Goal: Information Seeking & Learning: Learn about a topic

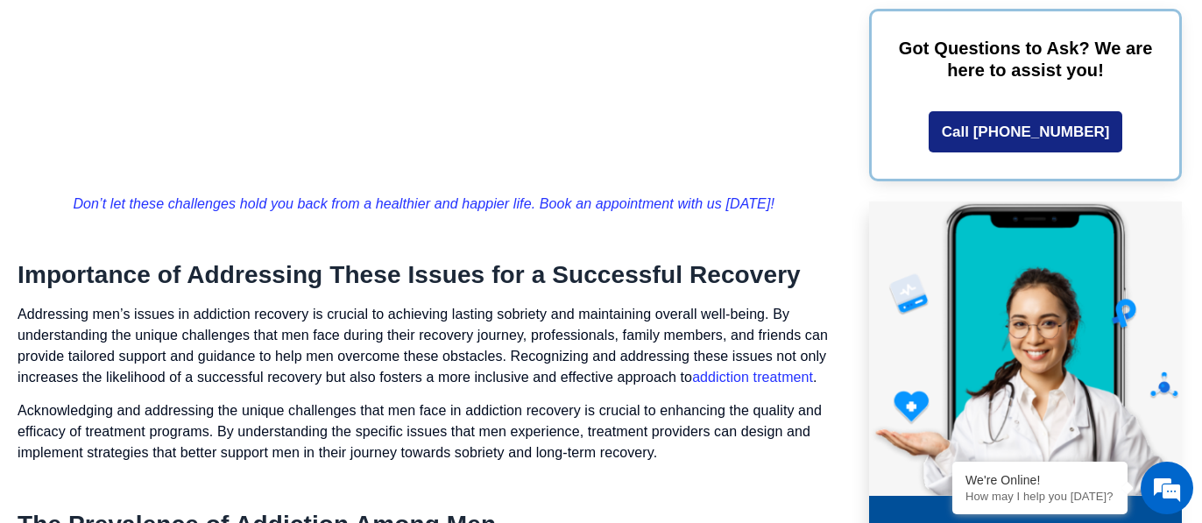
scroll to position [1954, 0]
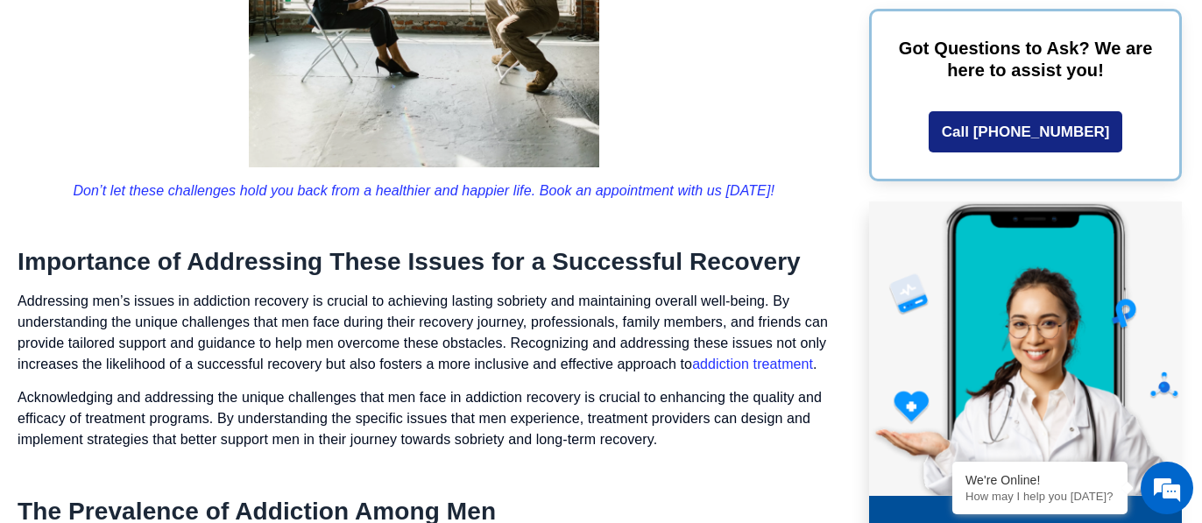
click at [299, 265] on h2 "Importance of Addressing These Issues for a Successful Recovery" at bounding box center [424, 262] width 812 height 30
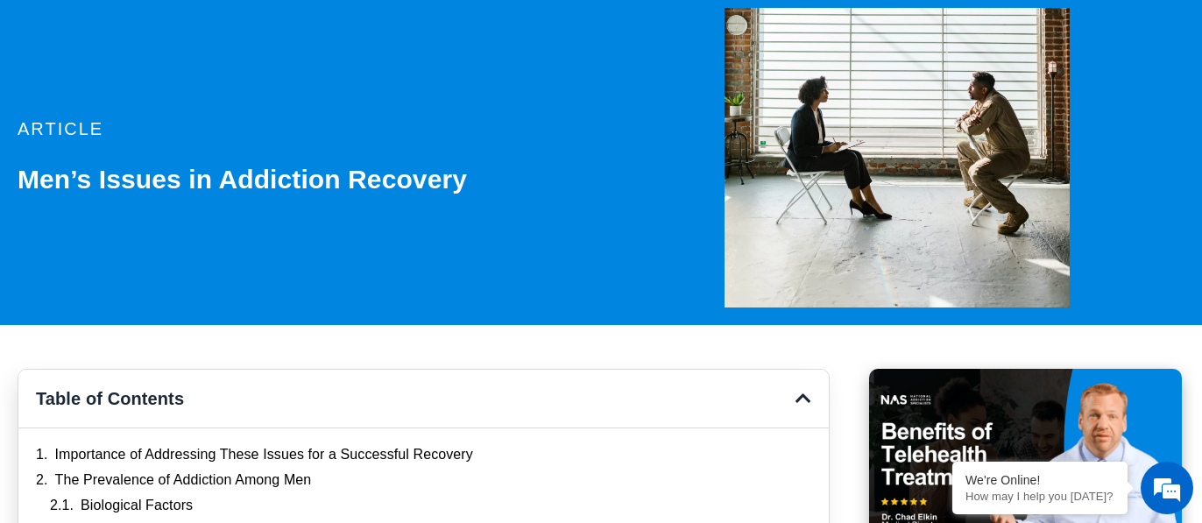
scroll to position [155, 0]
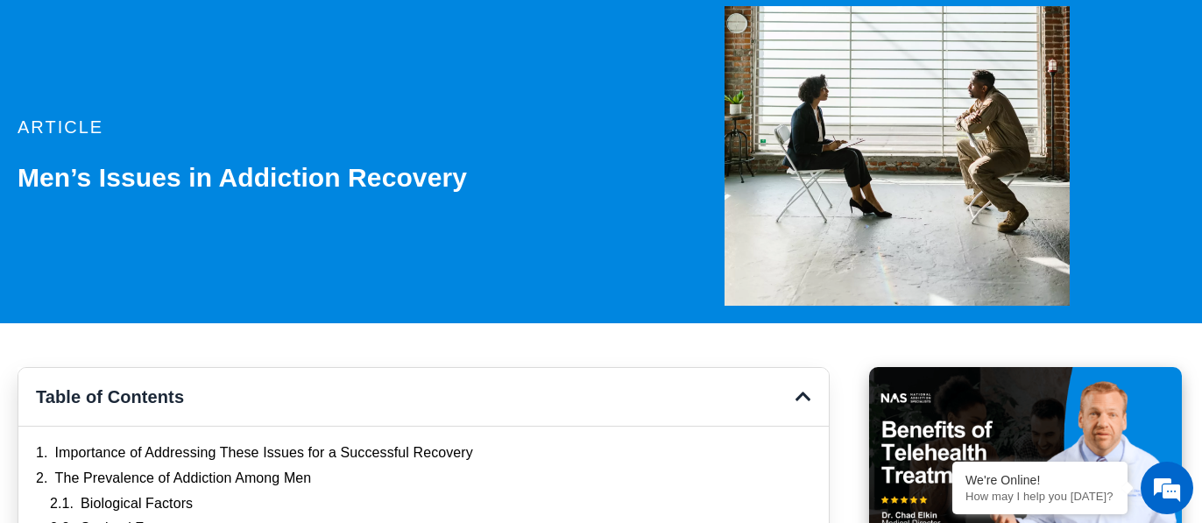
click at [244, 173] on h1 "Men’s Issues in Addiction Recovery" at bounding box center [314, 178] width 592 height 32
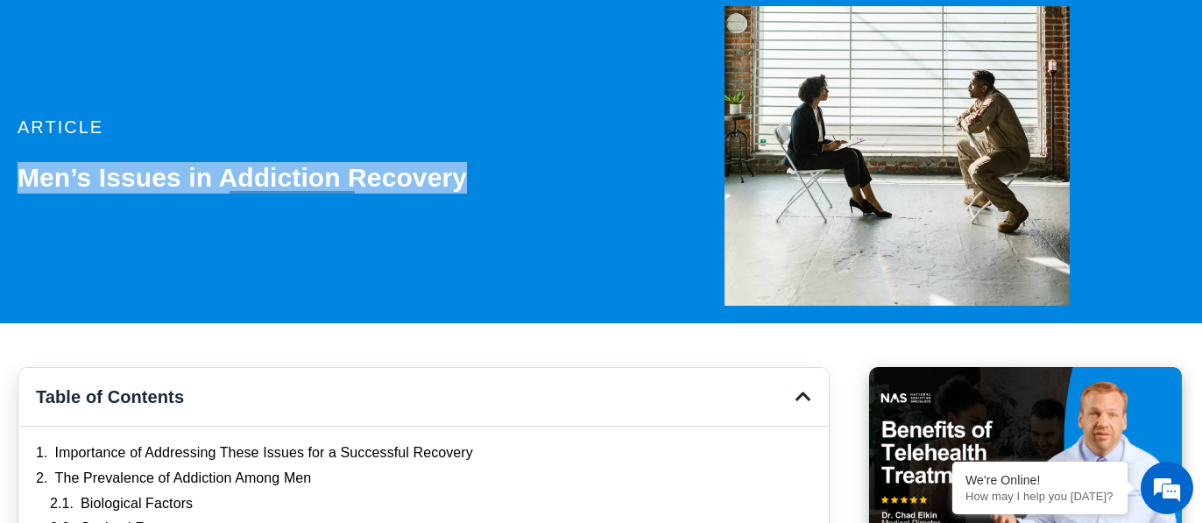
click at [244, 173] on h1 "Men’s Issues in Addiction Recovery" at bounding box center [314, 178] width 592 height 32
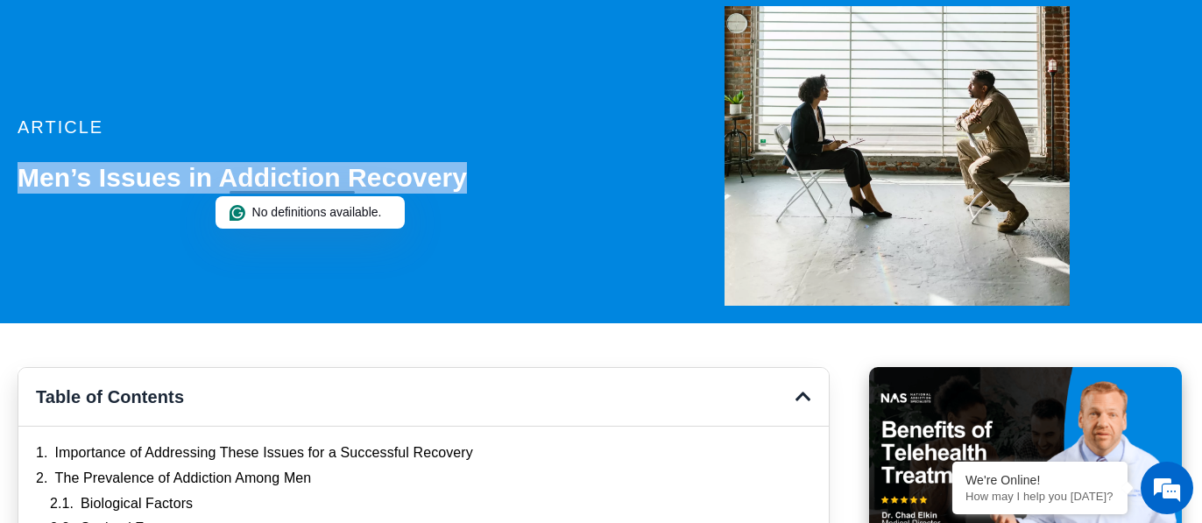
copy div "Men’s Issues in Addiction Recovery"
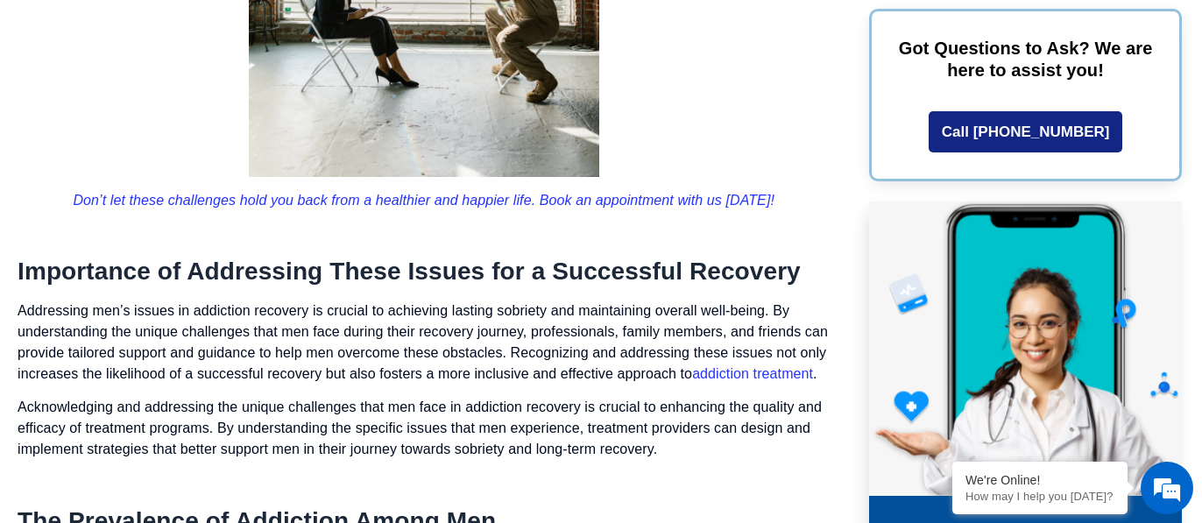
scroll to position [1948, 0]
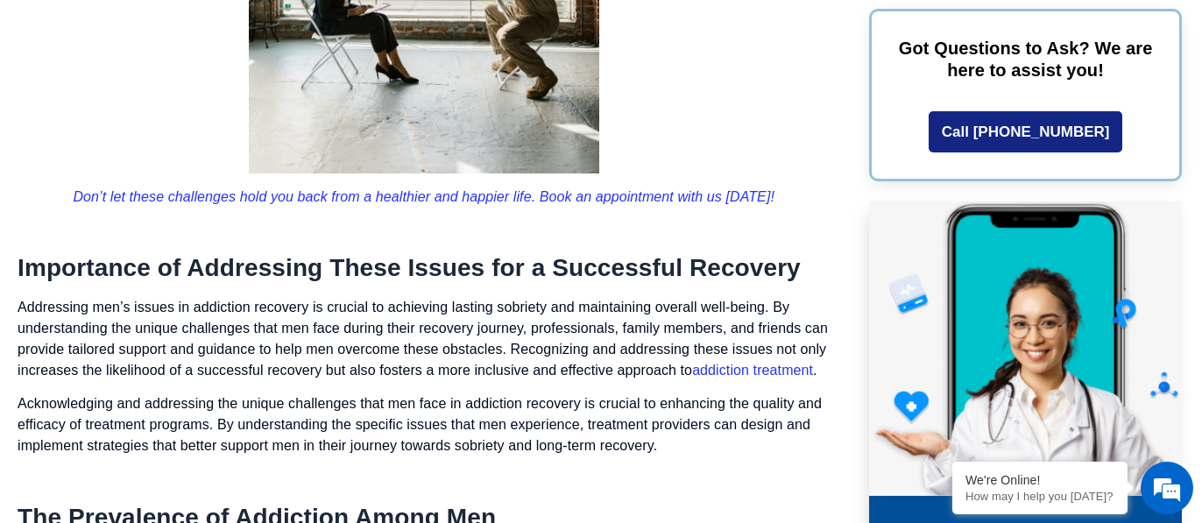
click at [259, 269] on h2 "Importance of Addressing These Issues for a Successful Recovery" at bounding box center [424, 268] width 812 height 30
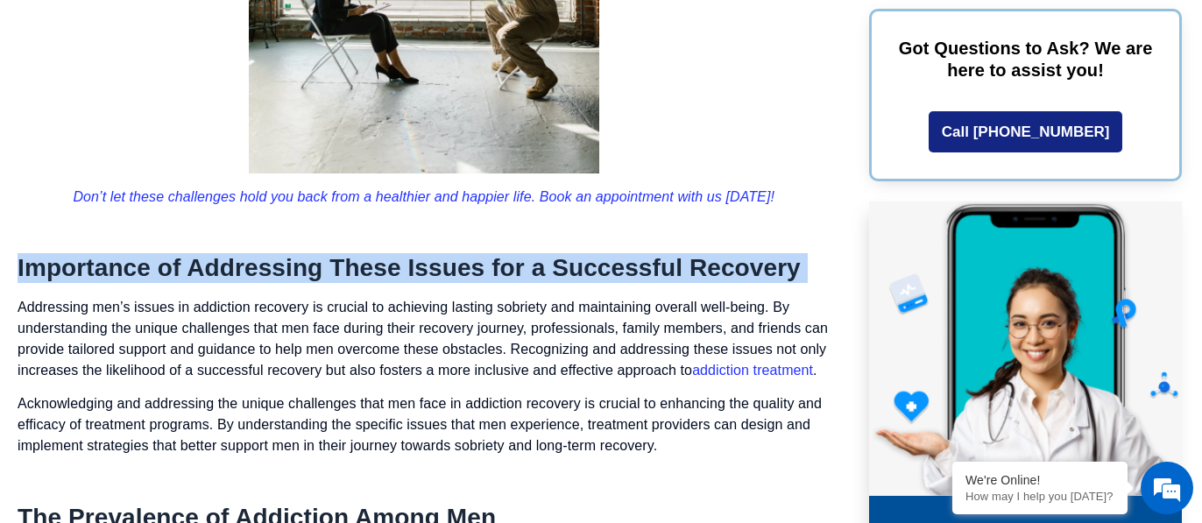
click at [259, 269] on h2 "Importance of Addressing These Issues for a Successful Recovery" at bounding box center [424, 268] width 812 height 30
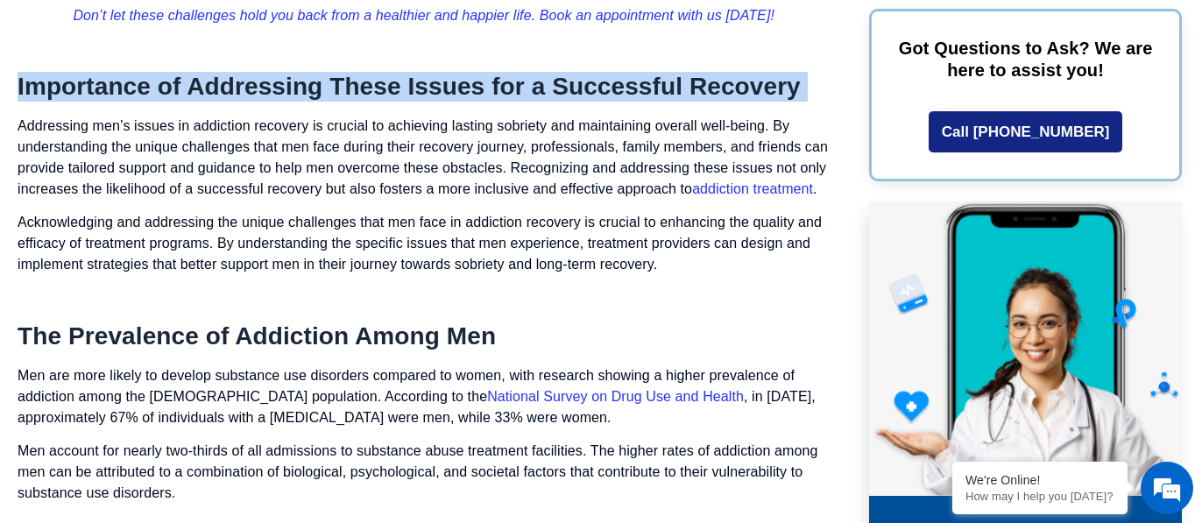
scroll to position [2130, 0]
copy div "Importance of Addressing These Issues for a Successful Recovery"
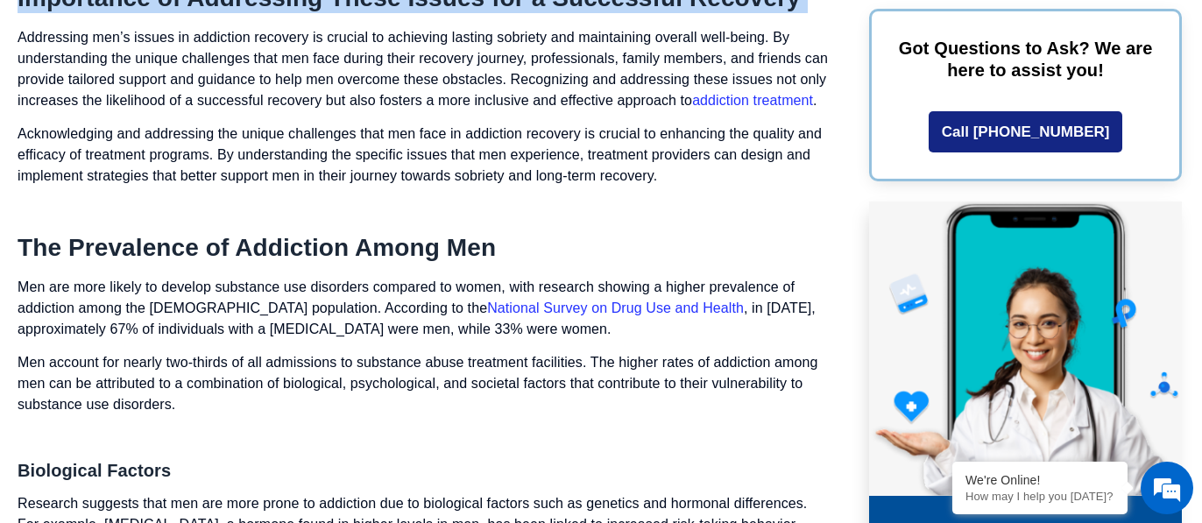
scroll to position [2266, 0]
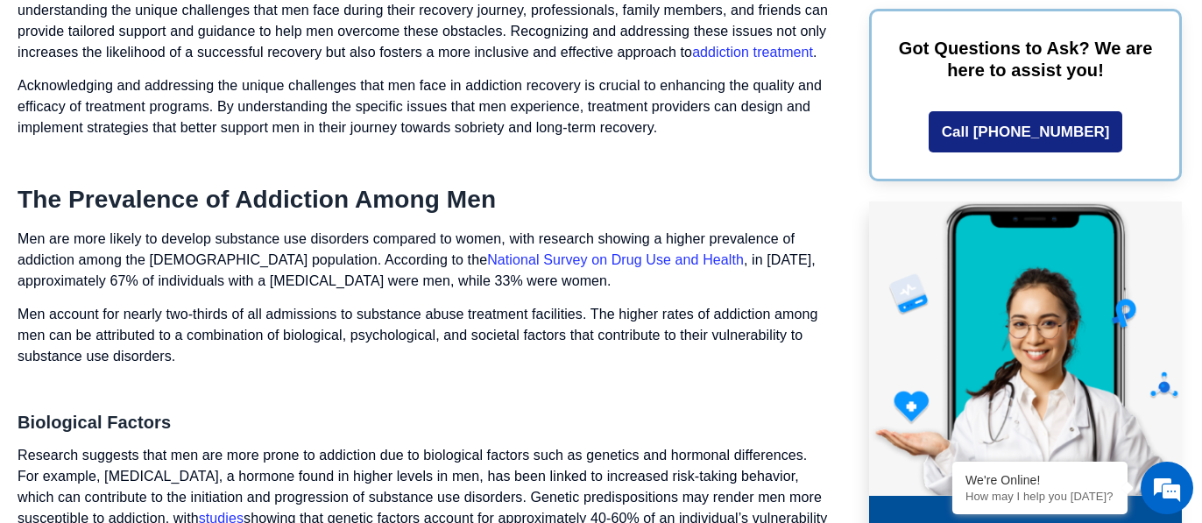
click at [462, 215] on h2 "The Prevalence of Addiction Among Men" at bounding box center [424, 200] width 812 height 30
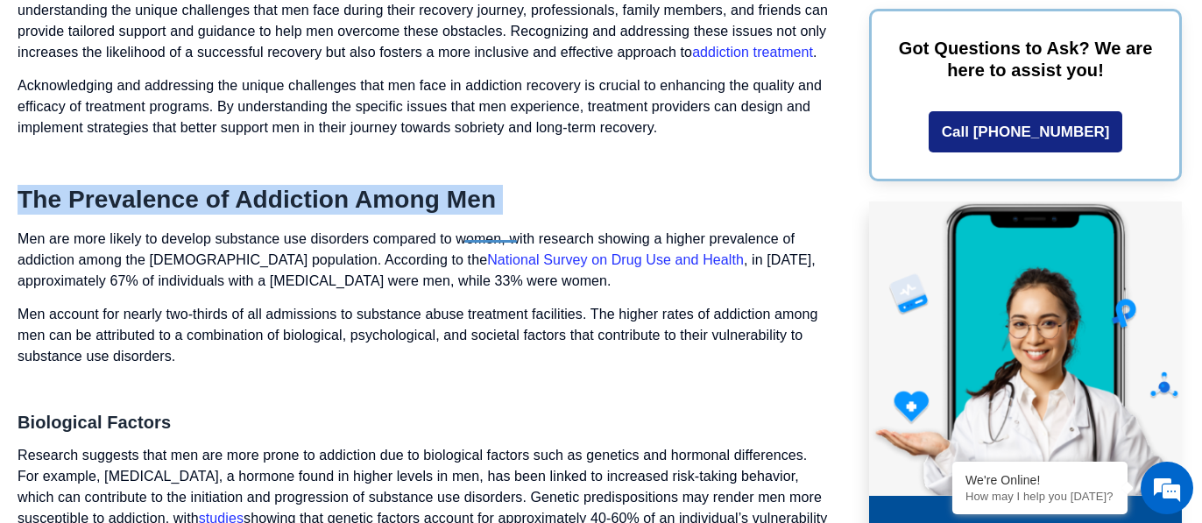
click at [462, 215] on h2 "The Prevalence of Addiction Among Men" at bounding box center [424, 200] width 812 height 30
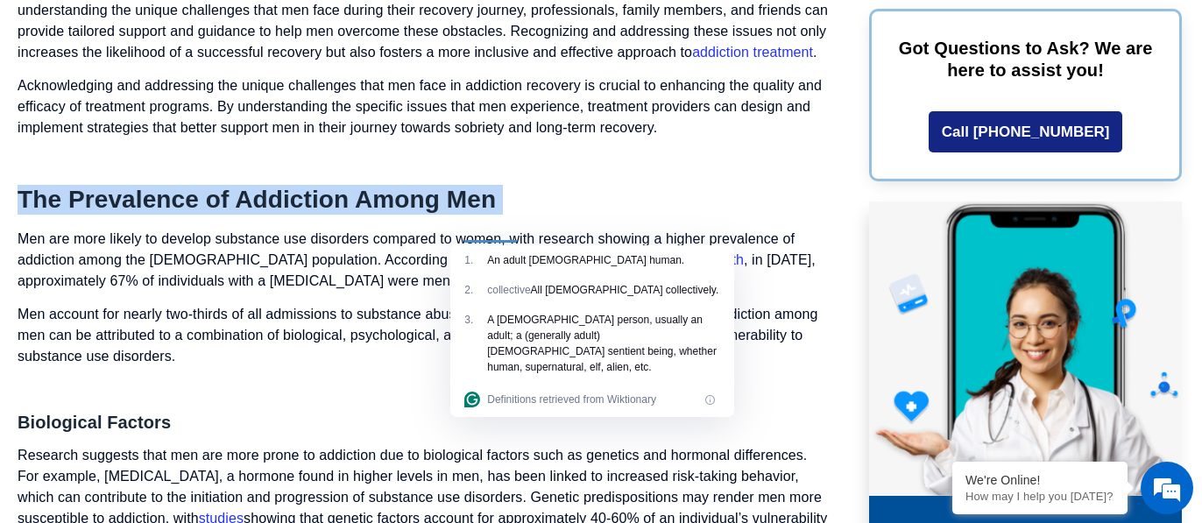
copy div "The Prevalence of Addiction Among Men"
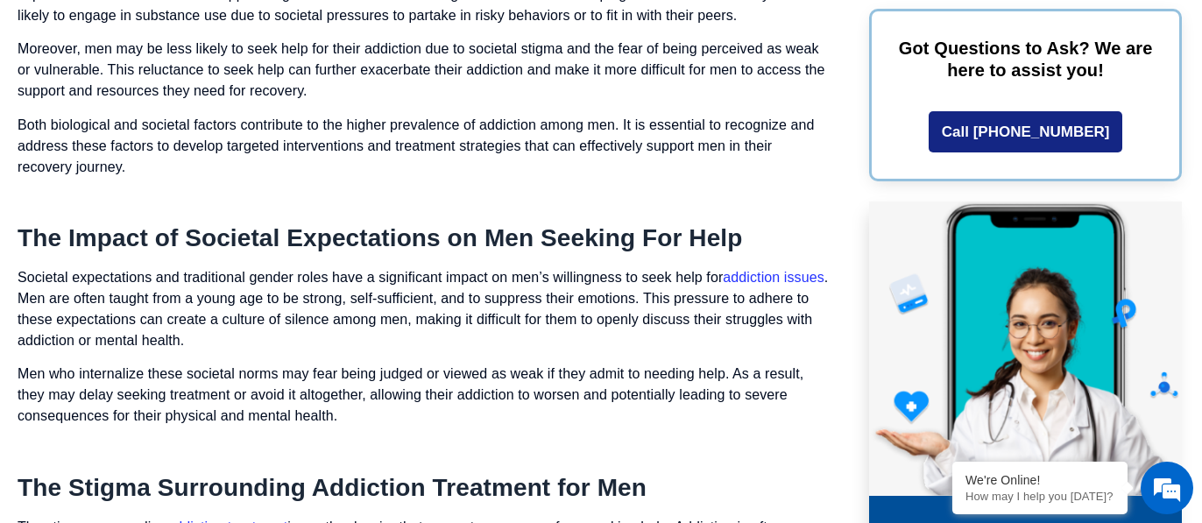
scroll to position [2968, 0]
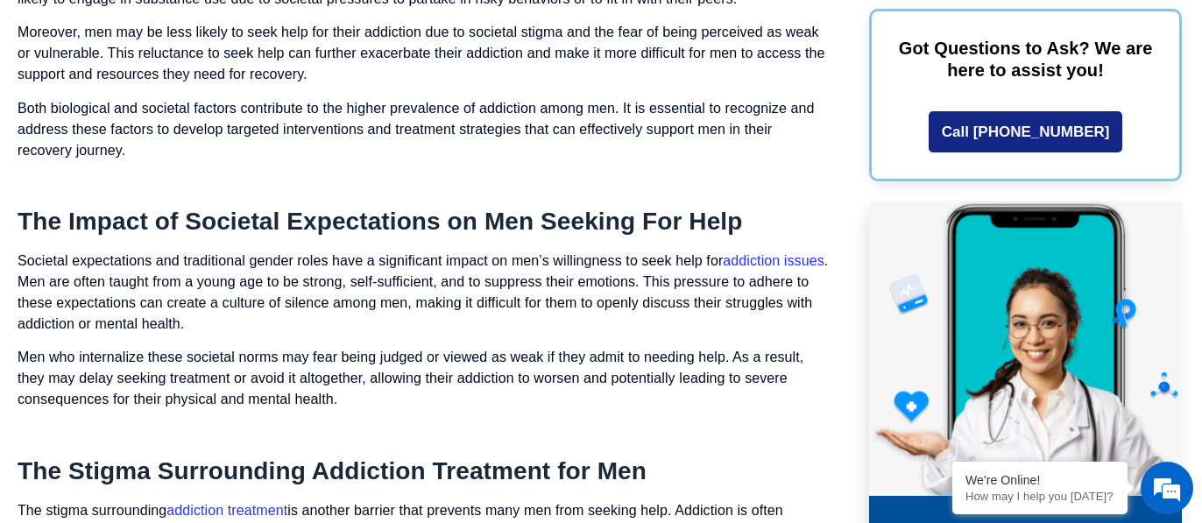
click at [548, 237] on h2 "The Impact of Societal Expectations on Men Seeking For Help" at bounding box center [424, 222] width 812 height 30
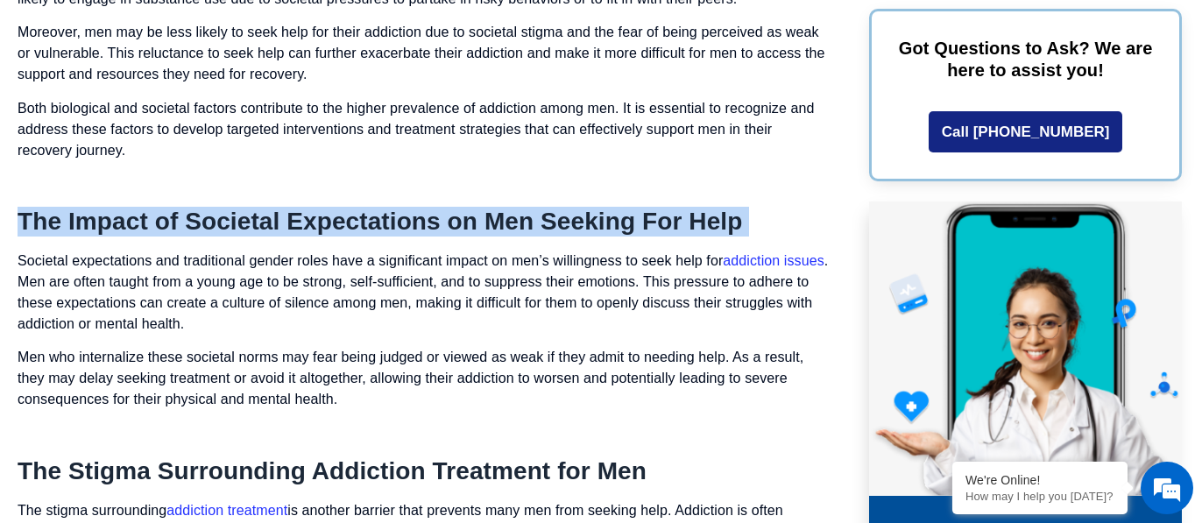
click at [548, 237] on h2 "The Impact of Societal Expectations on Men Seeking For Help" at bounding box center [424, 222] width 812 height 30
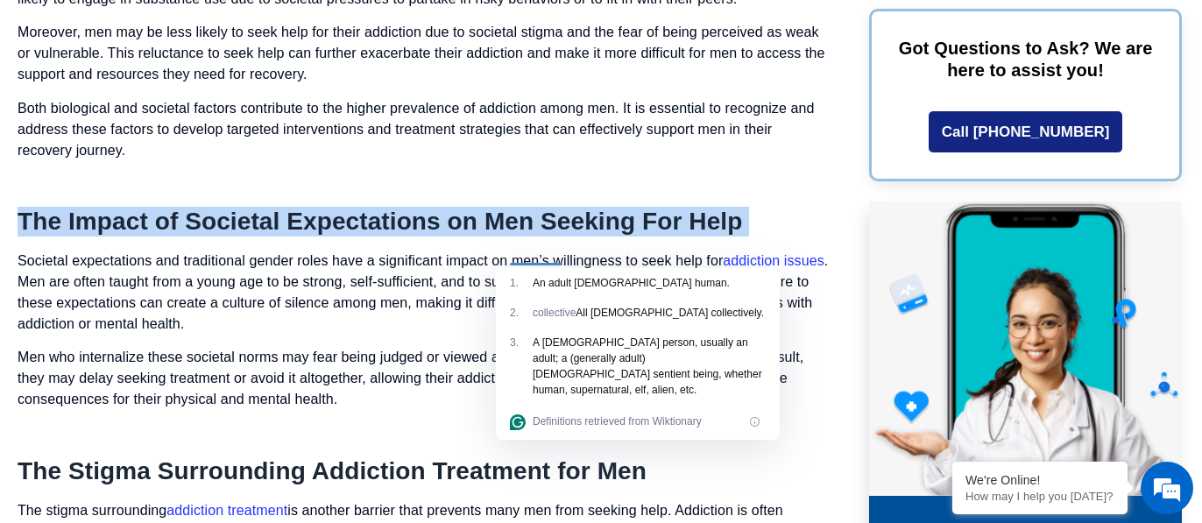
copy div "The Impact of Societal Expectations on Men Seeking For Help"
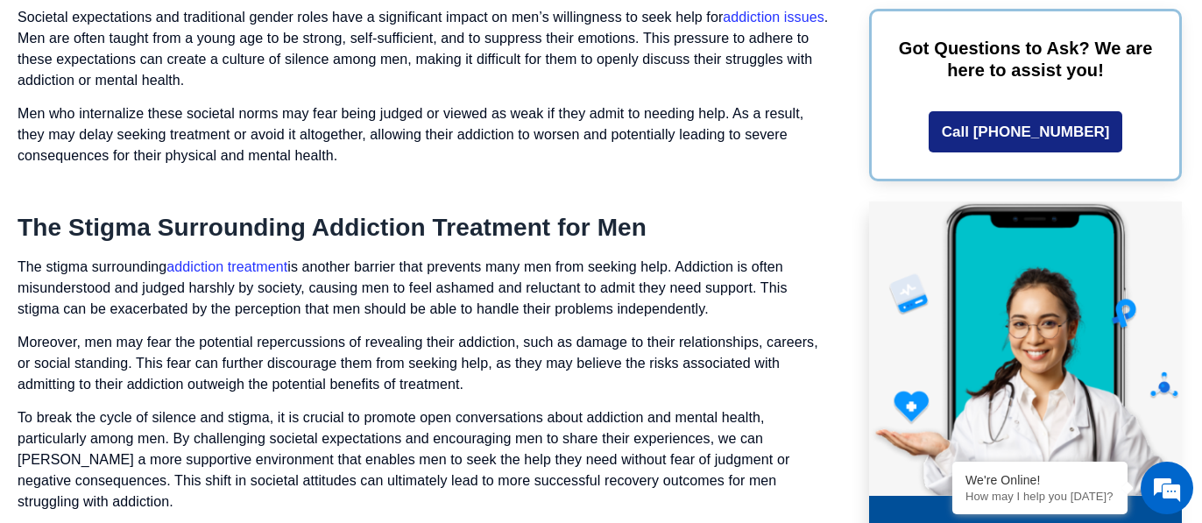
scroll to position [3275, 0]
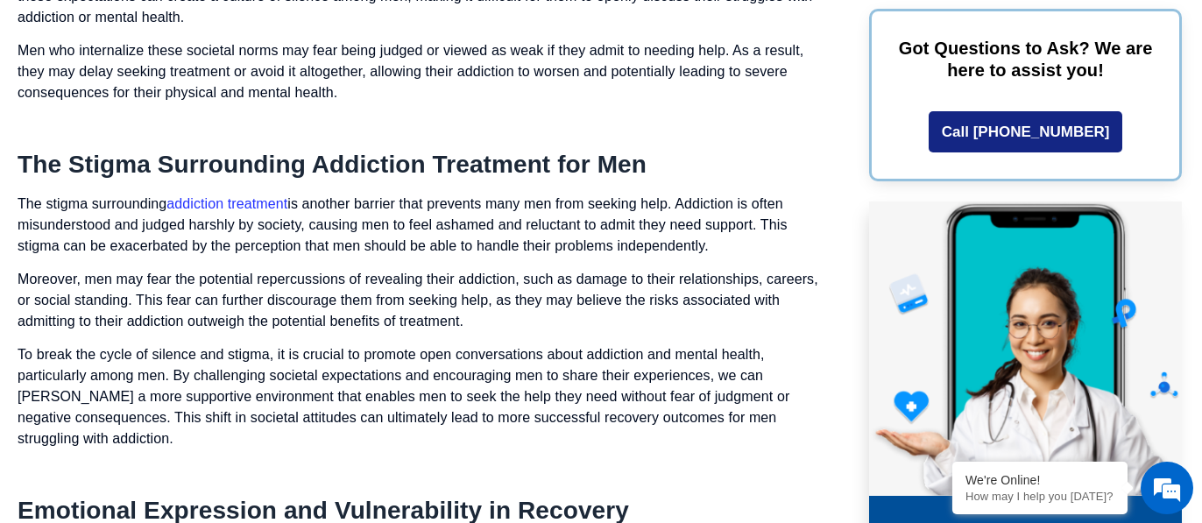
click at [450, 180] on h2 "The Stigma Surrounding Addiction Treatment for Men" at bounding box center [424, 165] width 812 height 30
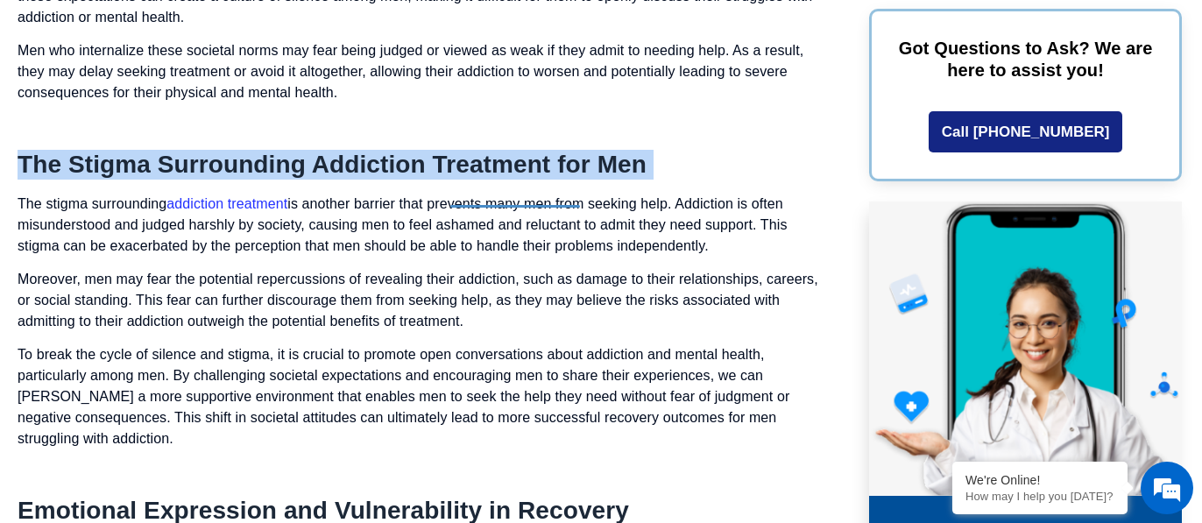
copy div "The Stigma Surrounding Addiction Treatment for Men"
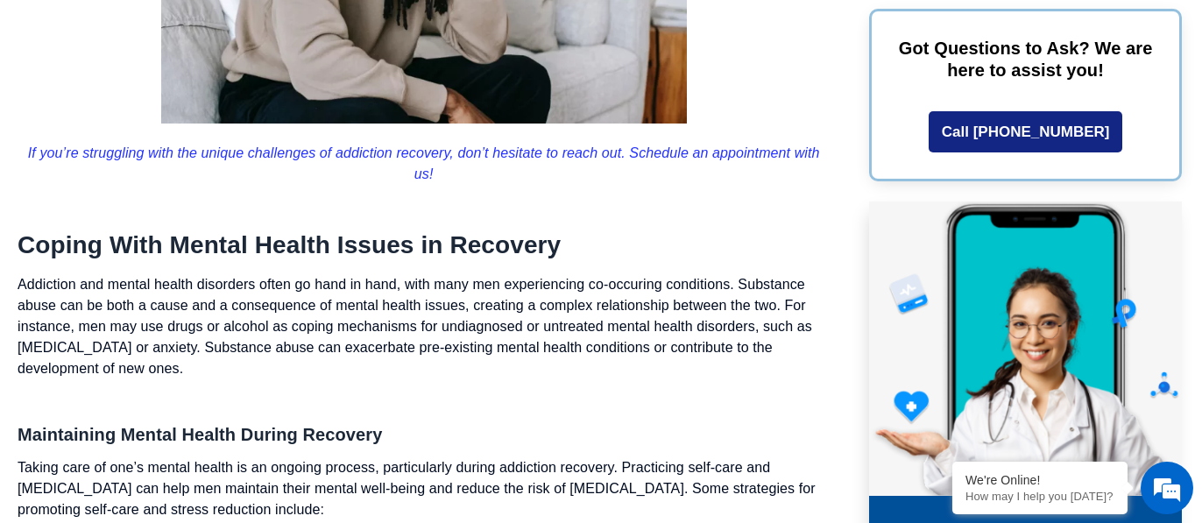
scroll to position [4673, 0]
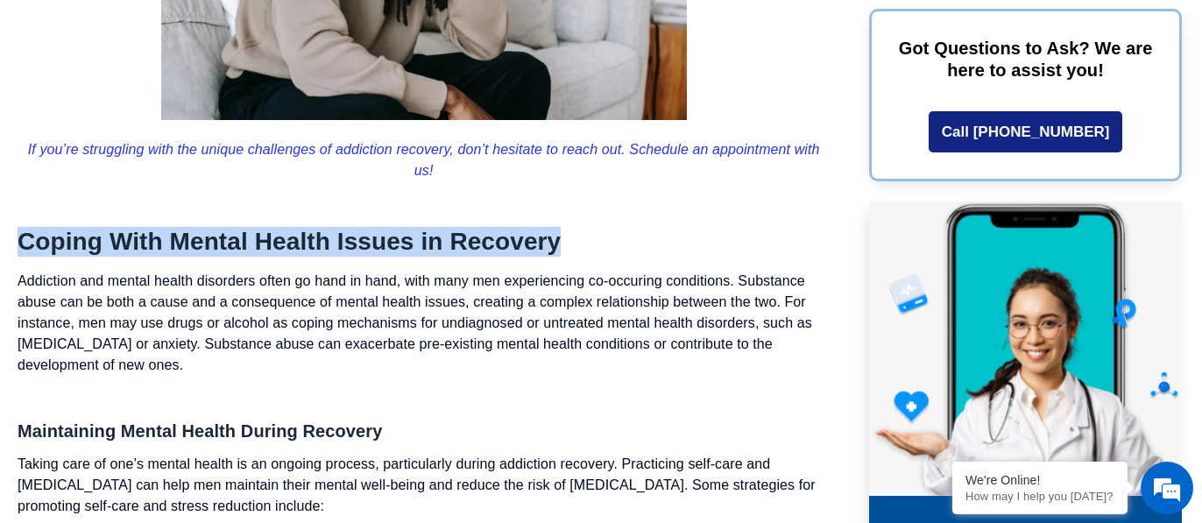
drag, startPoint x: 607, startPoint y: 258, endPoint x: -5, endPoint y: 230, distance: 613.0
copy h2 "Coping With Mental Health Issues in Recovery"
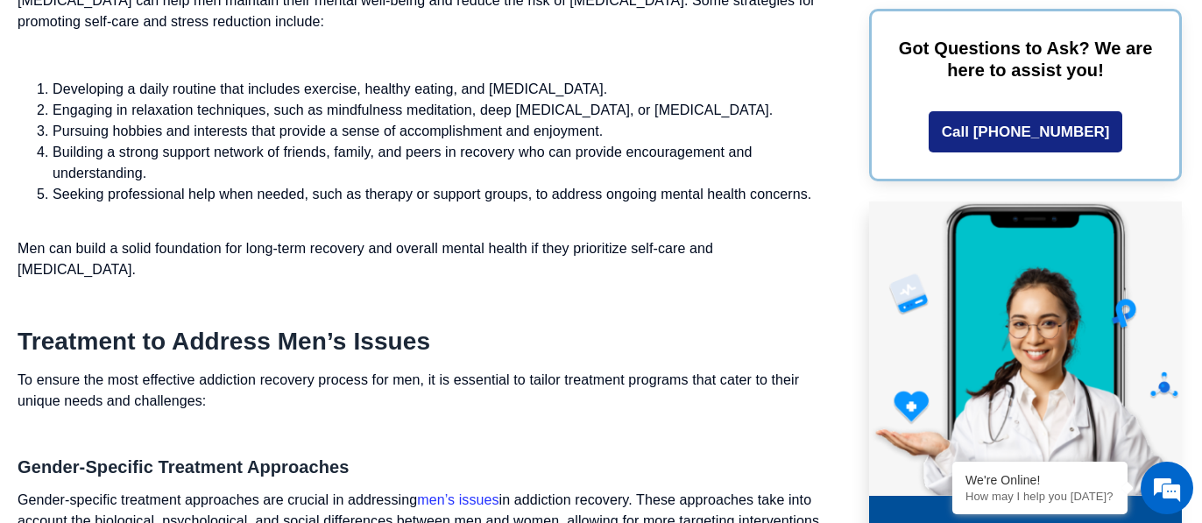
scroll to position [5159, 0]
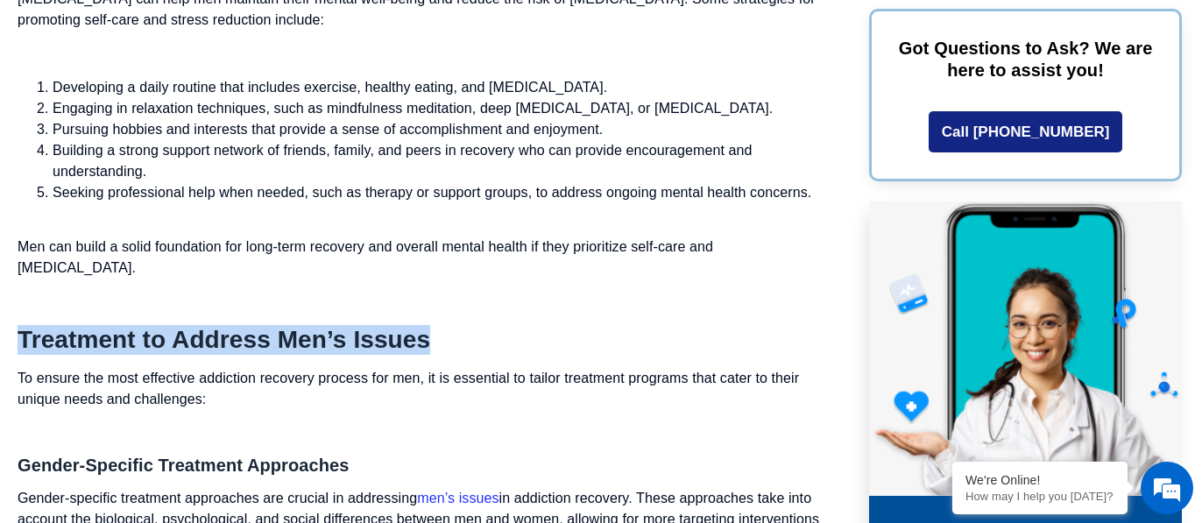
drag, startPoint x: 468, startPoint y: 368, endPoint x: 38, endPoint y: 333, distance: 431.6
copy div "Treatment to Address Men’s Issues"
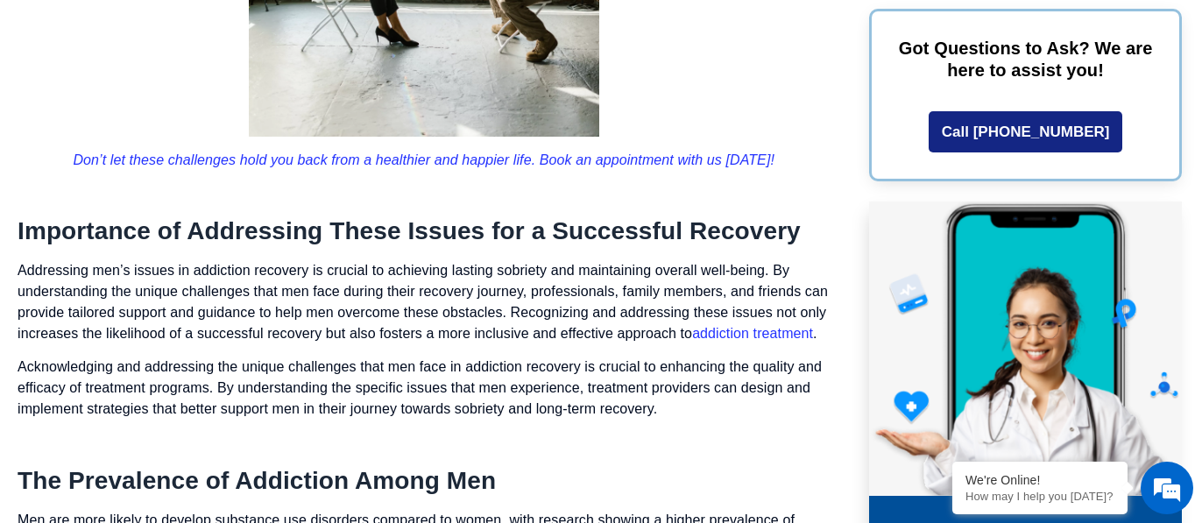
scroll to position [1979, 0]
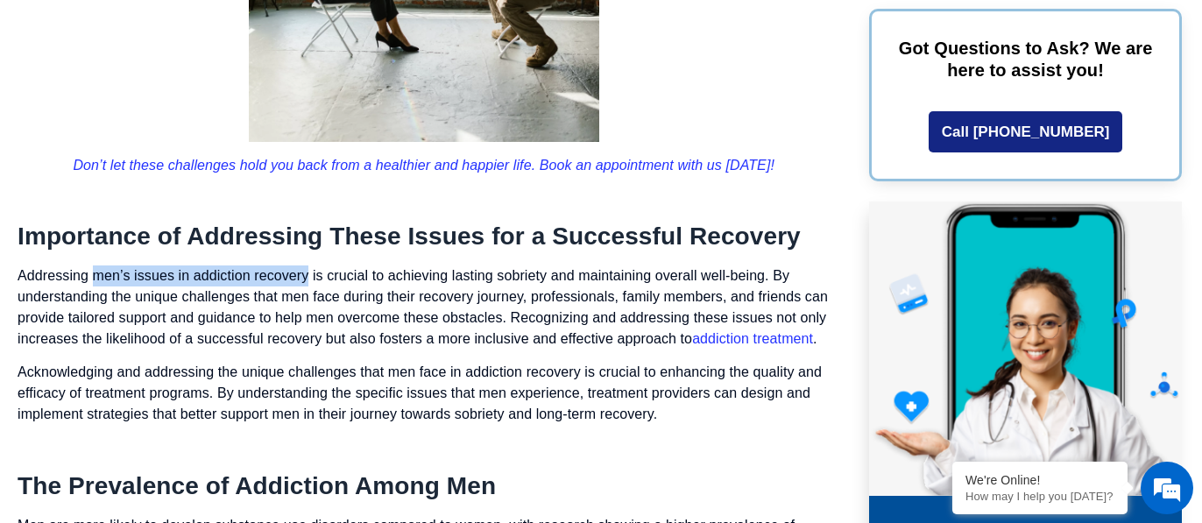
drag, startPoint x: 92, startPoint y: 303, endPoint x: 300, endPoint y: 305, distance: 207.6
click at [300, 305] on p "Addressing men’s issues in addiction recovery is crucial to achieving lasting s…" at bounding box center [424, 307] width 812 height 84
copy p "men’s issues in addiction recovery"
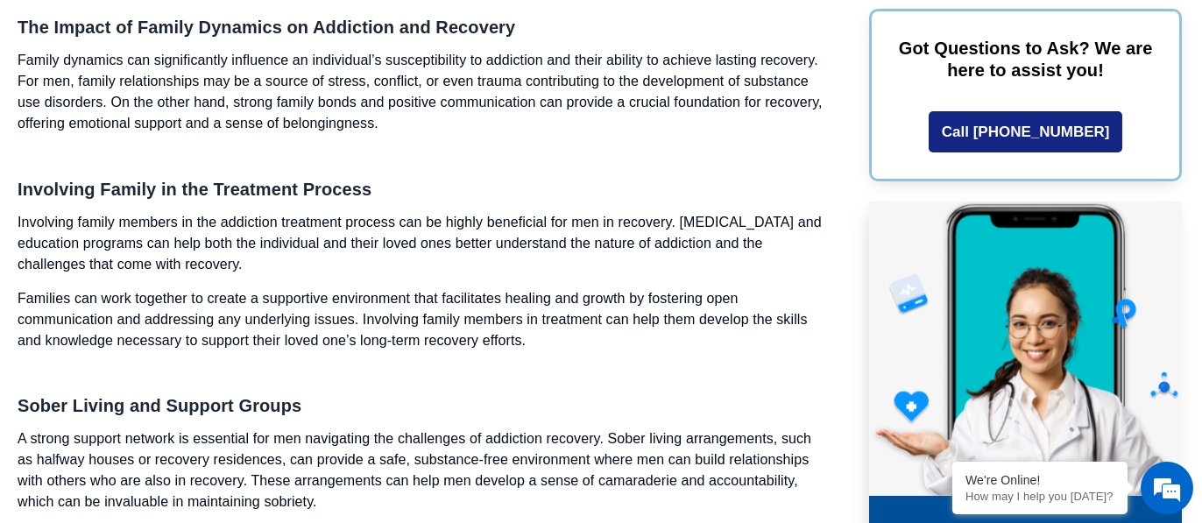
scroll to position [6536, 0]
